Goal: Task Accomplishment & Management: Use online tool/utility

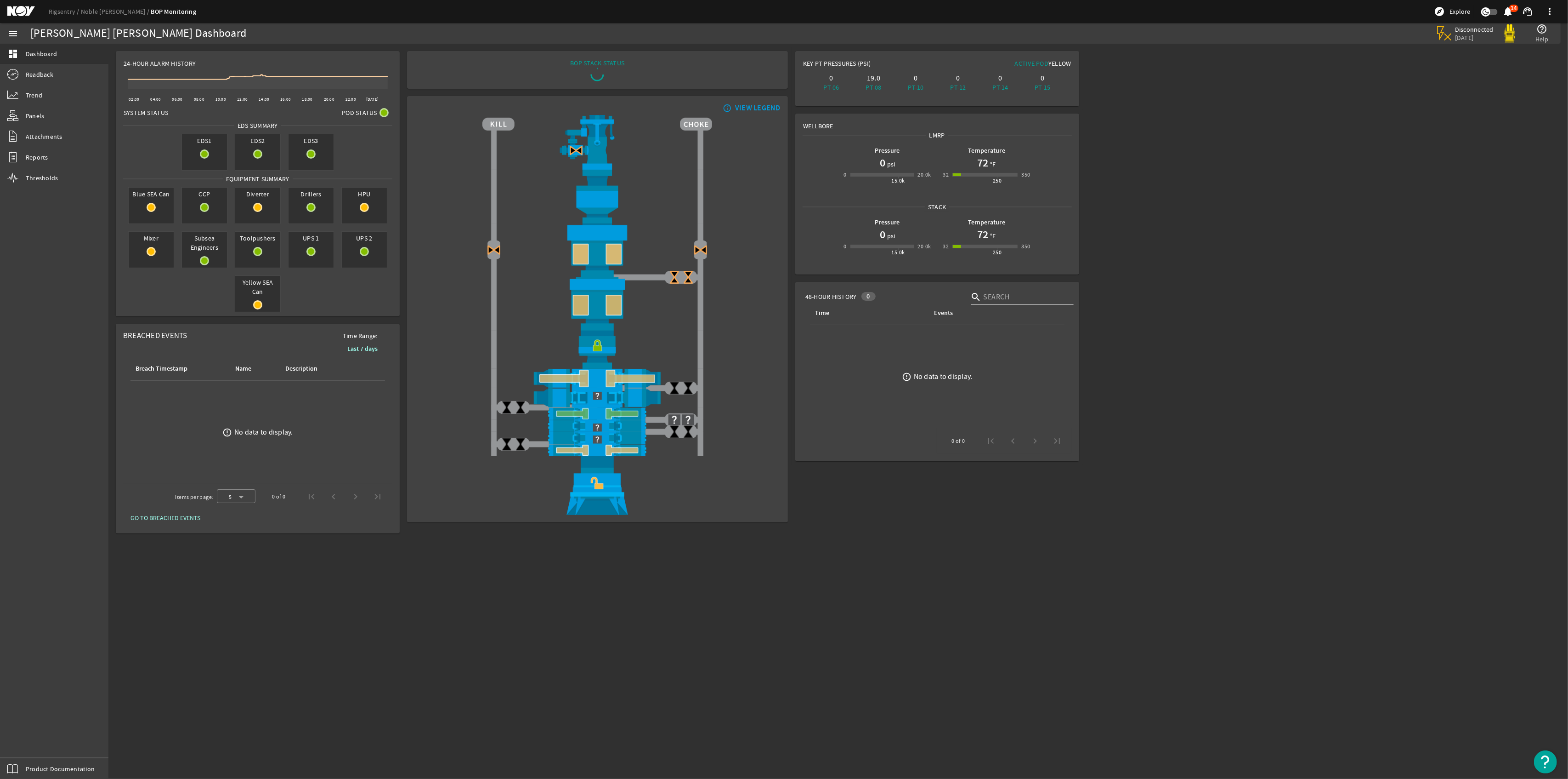
click at [1296, 211] on rigsentry-main-dashboard "Noble [PERSON_NAME] Dashboard Disconnected [DATE] help_outline Help 24-Hour Ala…" at bounding box center [838, 292] width 1460 height 497
click at [261, 299] on div "Yellow SEA Can" at bounding box center [257, 294] width 46 height 37
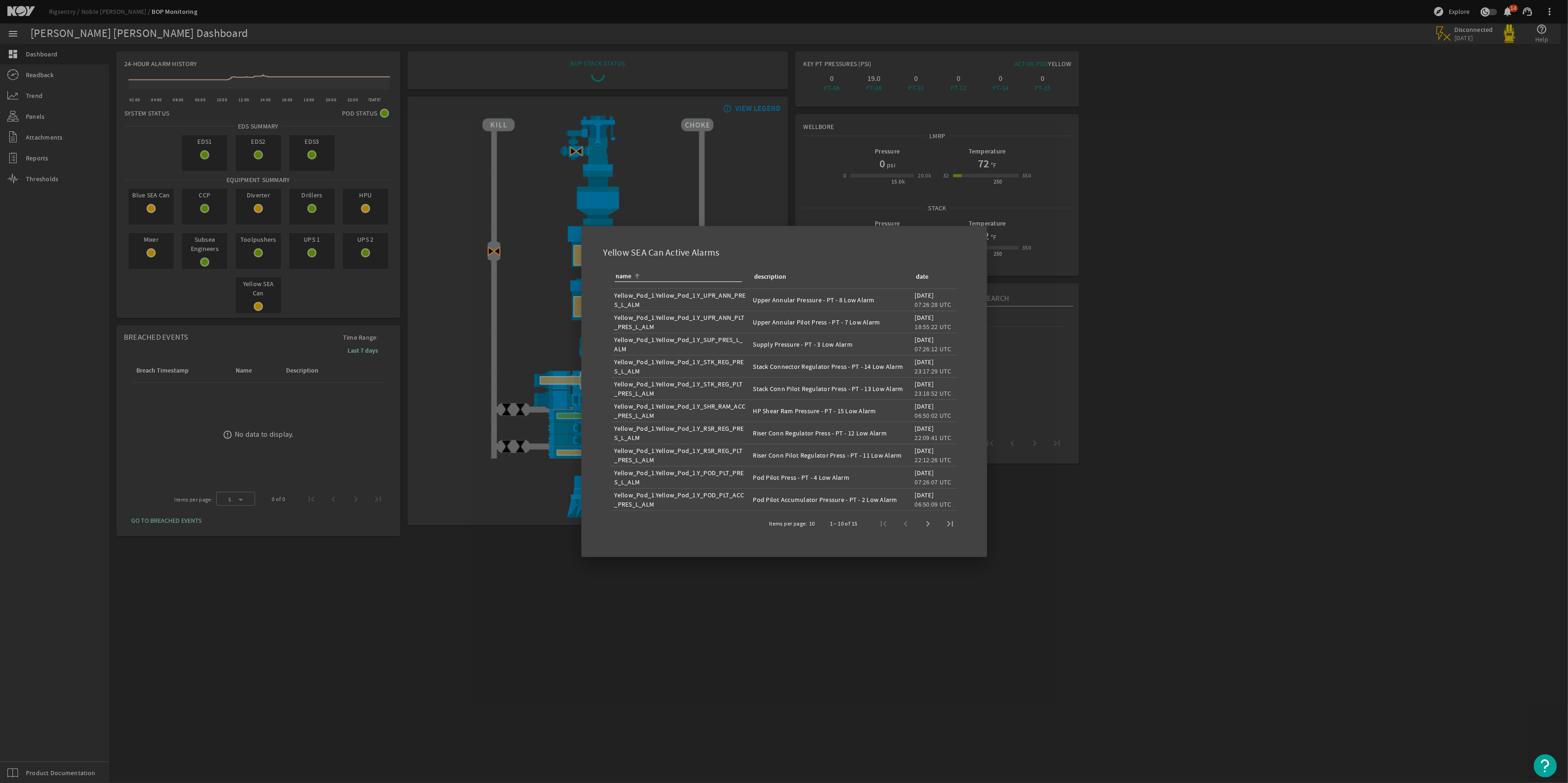
click at [1406, 226] on div at bounding box center [784, 391] width 1568 height 783
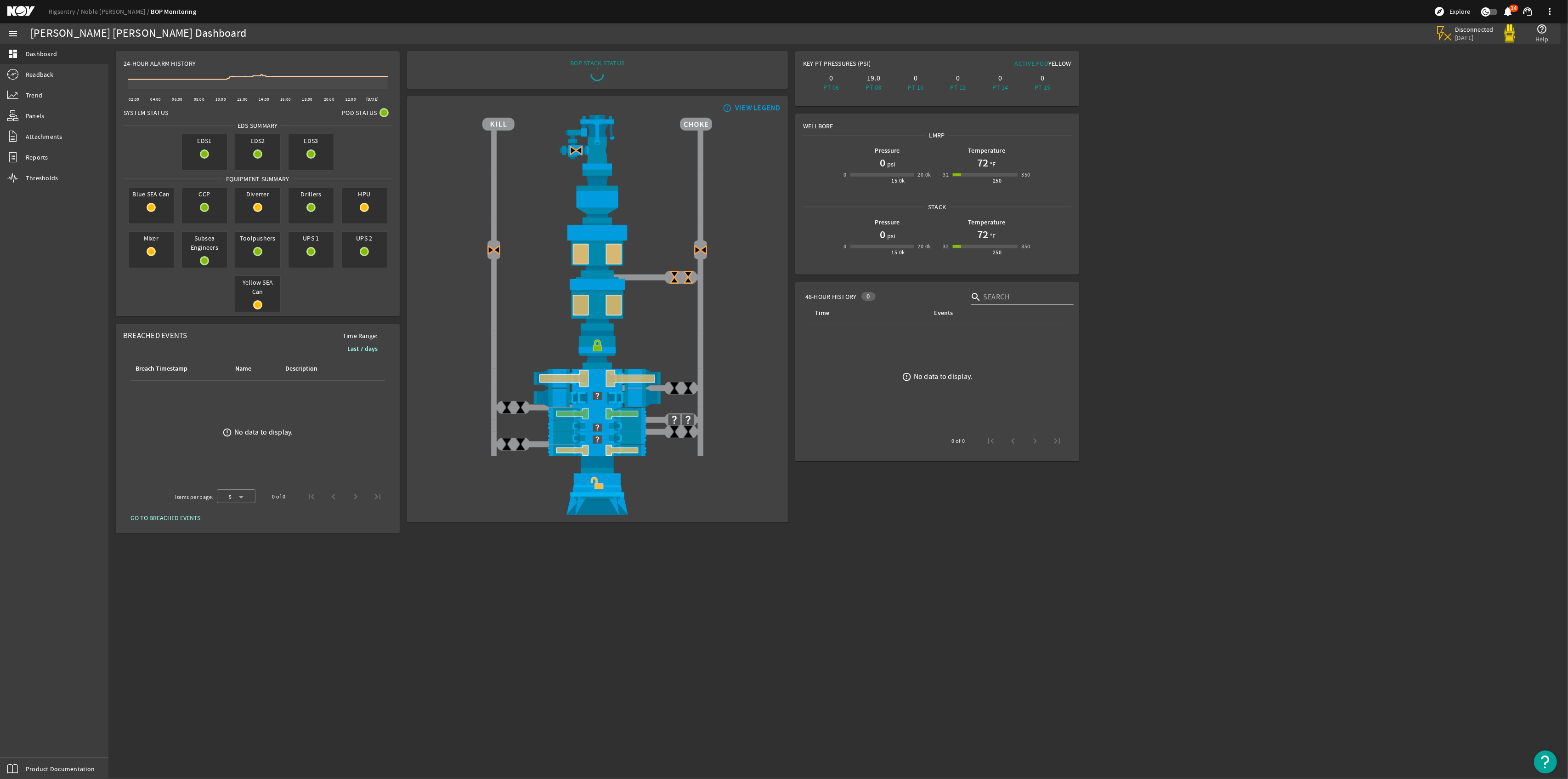
click at [1551, 12] on span at bounding box center [1550, 12] width 22 height 22
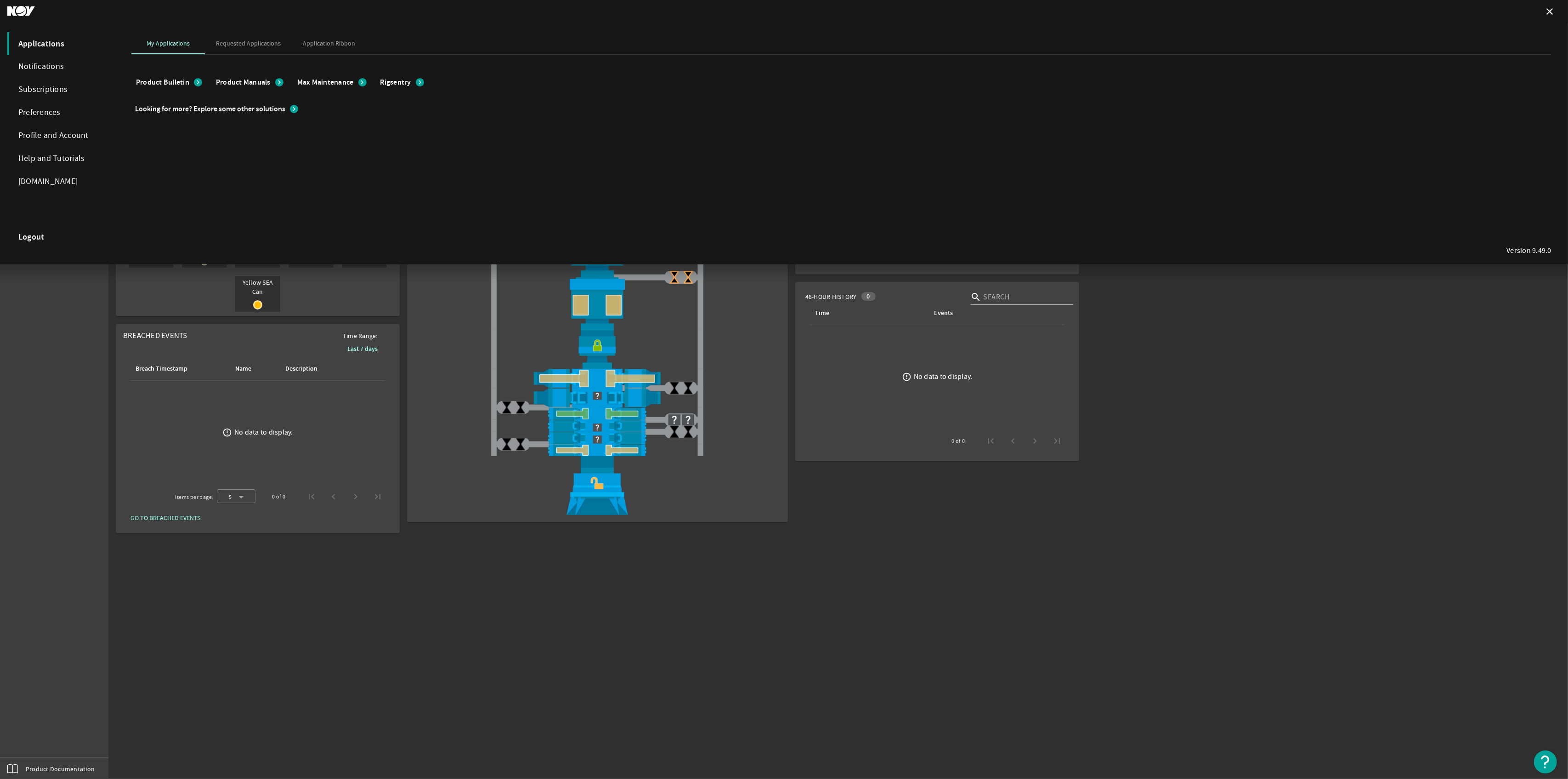
click at [35, 236] on strong "Logout" at bounding box center [31, 236] width 26 height 9
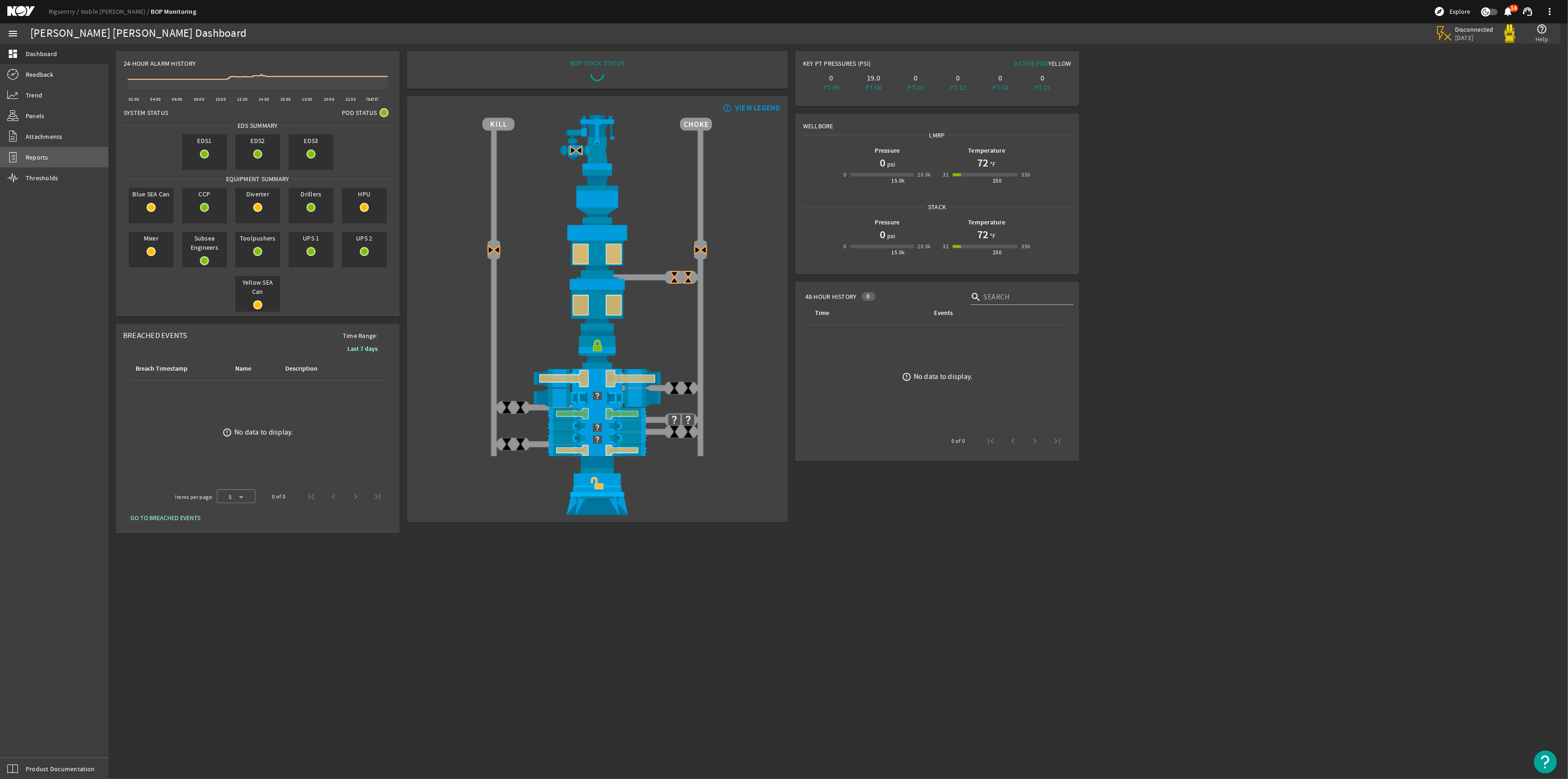
click at [46, 155] on span "Reports" at bounding box center [37, 157] width 23 height 9
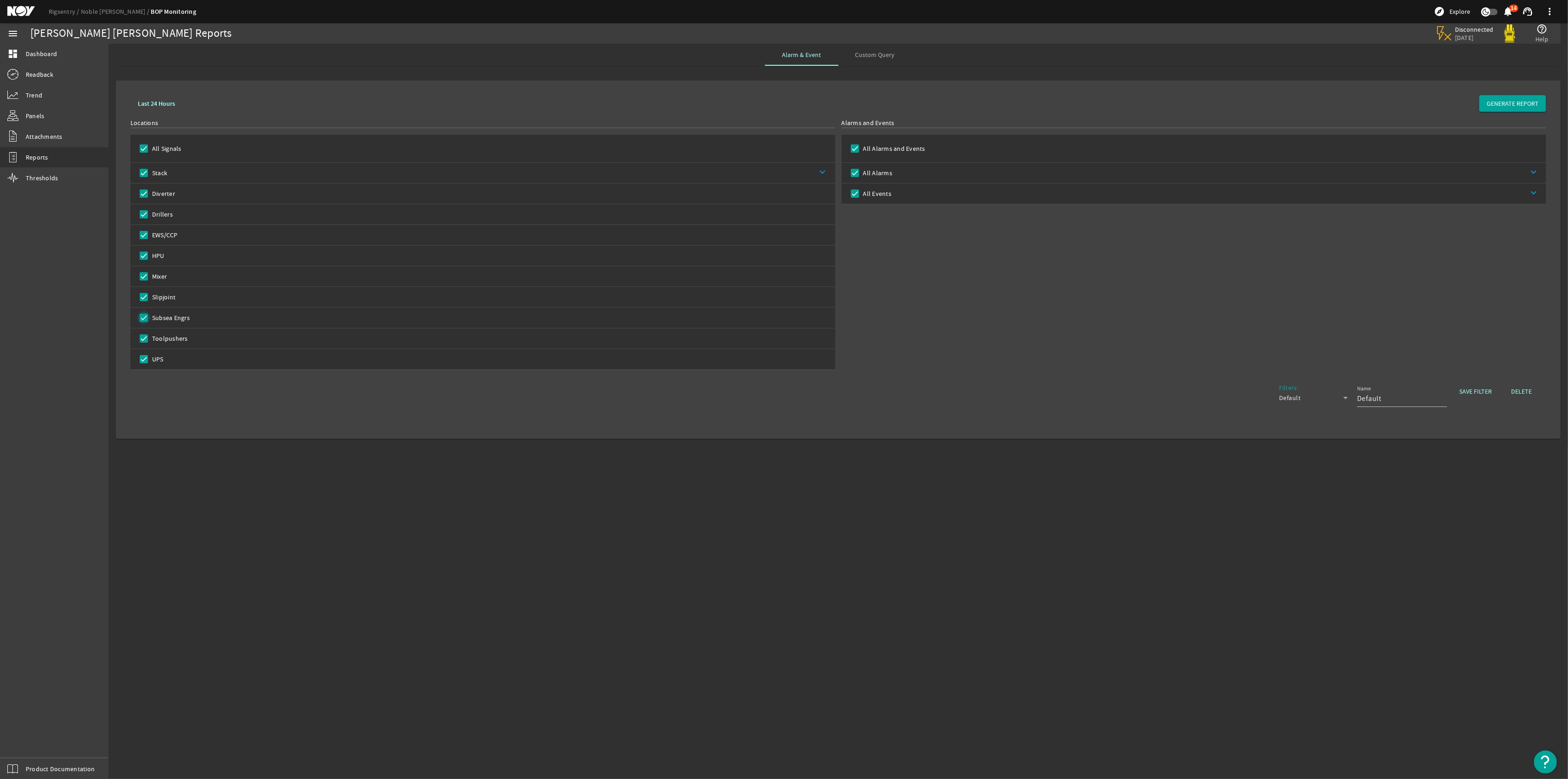
click at [147, 319] on input "Subsea Engrs" at bounding box center [144, 317] width 13 height 13
click at [146, 301] on input "Slipjoint" at bounding box center [144, 297] width 13 height 13
click at [139, 265] on mat-checkbox "HPU" at bounding box center [147, 255] width 34 height 20
click at [142, 273] on input "Mixer" at bounding box center [144, 276] width 13 height 13
click at [139, 190] on input "Diverter" at bounding box center [144, 193] width 13 height 13
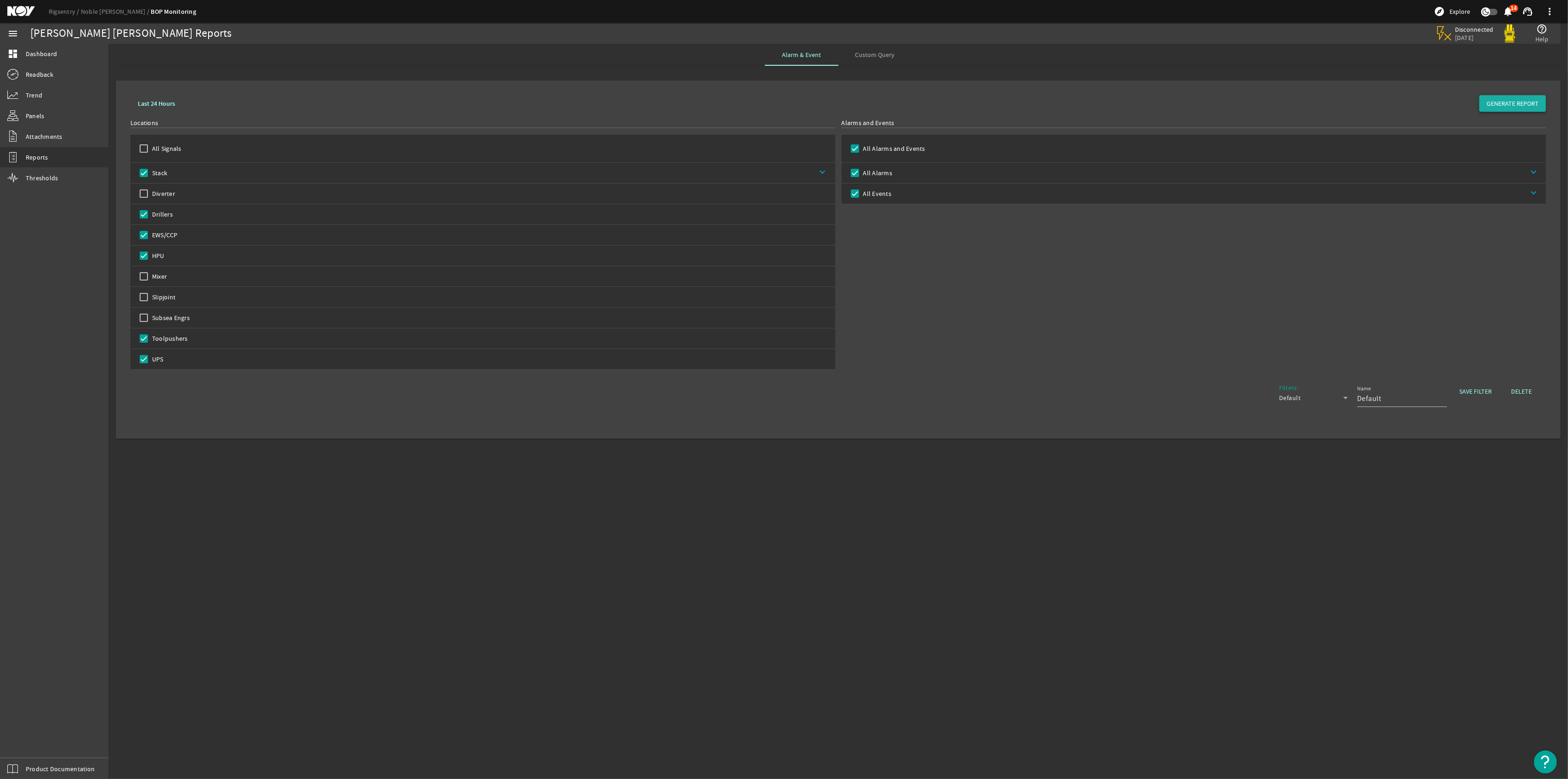
click at [1531, 96] on span at bounding box center [1512, 104] width 66 height 22
